Goal: Task Accomplishment & Management: Manage account settings

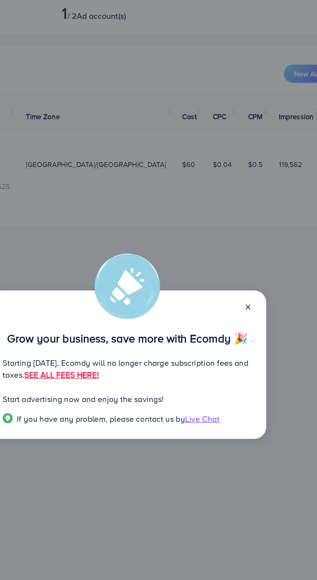
click at [236, 253] on line at bounding box center [236, 253] width 3 height 3
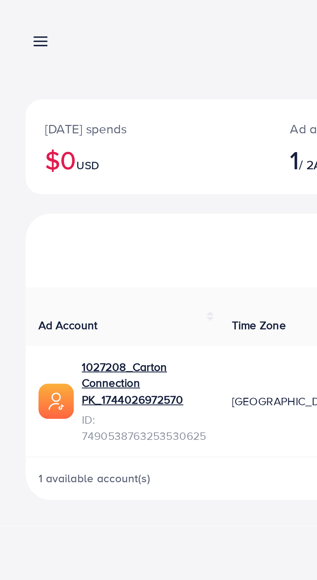
click at [17, 17] on line at bounding box center [16, 17] width 5 height 0
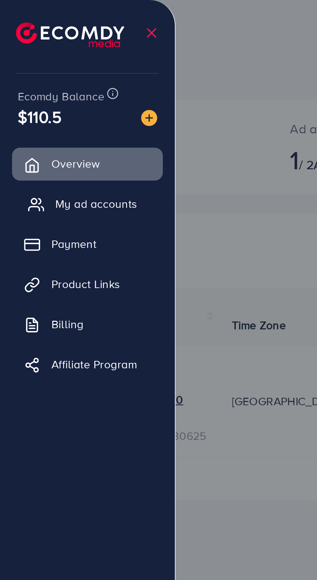
click at [44, 82] on span "My ad accounts" at bounding box center [38, 82] width 33 height 6
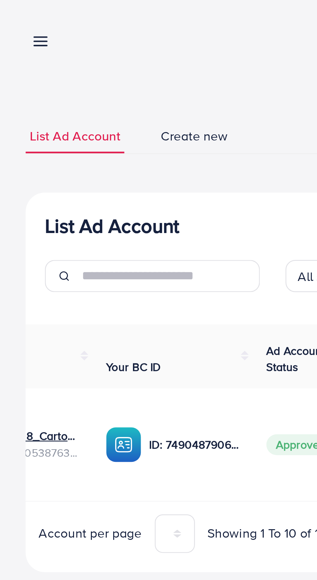
scroll to position [0, 87]
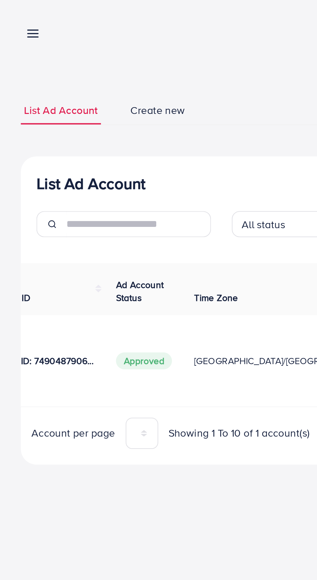
click at [16, 15] on line at bounding box center [16, 15] width 5 height 0
